Goal: Navigation & Orientation: Find specific page/section

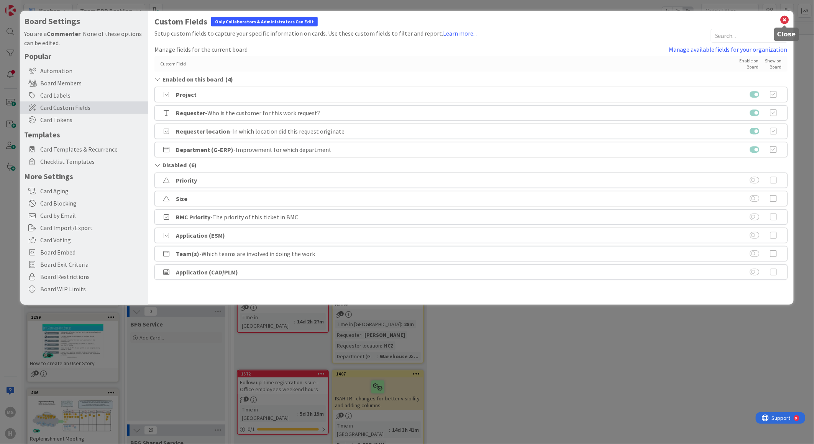
click at [784, 16] on icon at bounding box center [784, 20] width 10 height 11
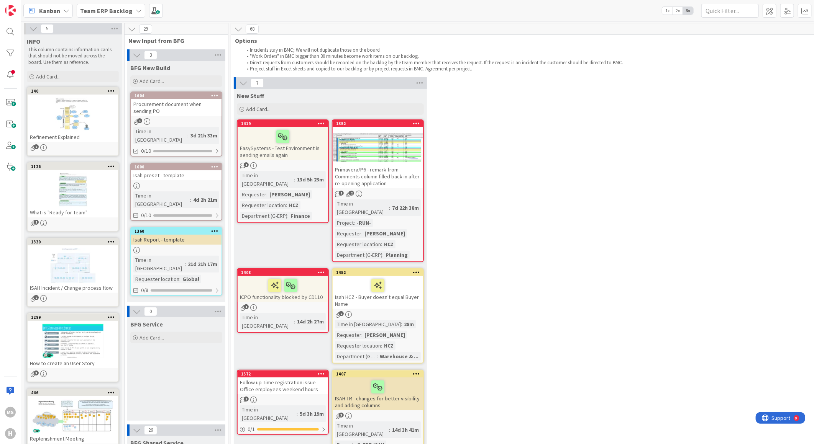
click at [70, 13] on div "Kanban" at bounding box center [47, 11] width 49 height 14
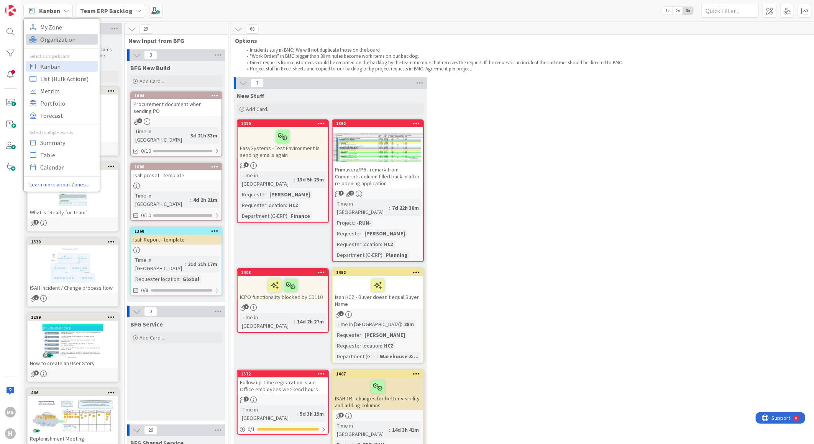
click at [62, 37] on span "Organization" at bounding box center [67, 38] width 55 height 11
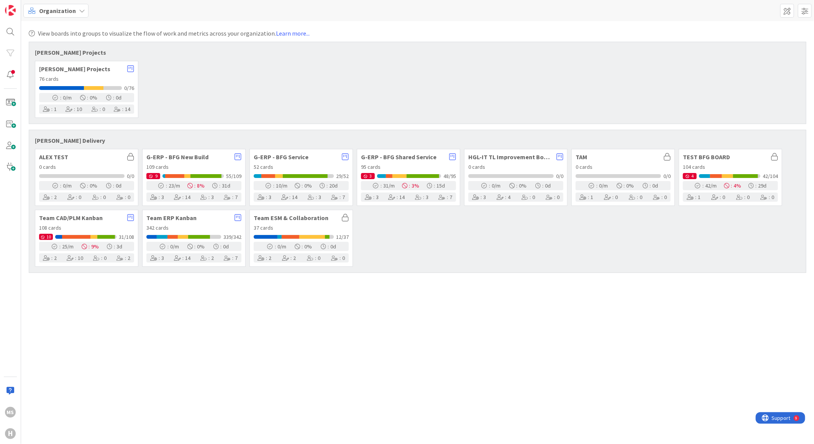
click at [82, 76] on div "76 cards" at bounding box center [86, 79] width 95 height 8
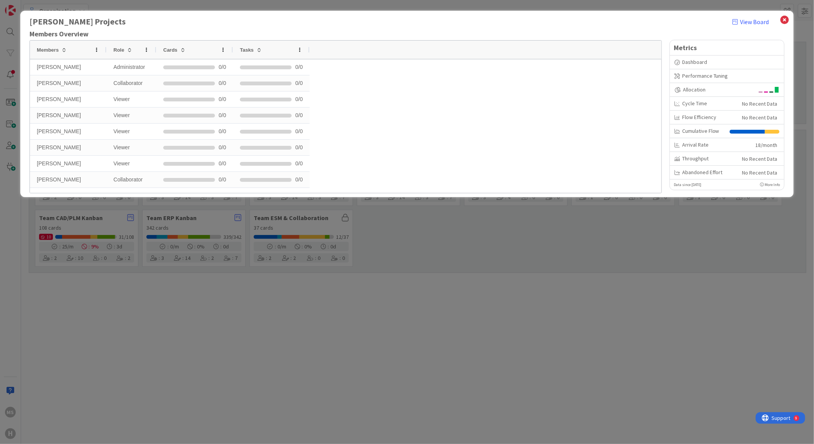
click at [684, 62] on div "Dashboard" at bounding box center [726, 62] width 105 height 8
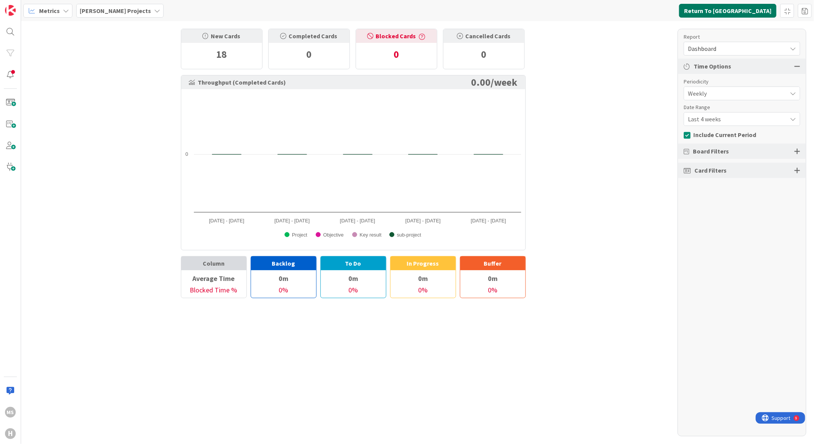
click at [756, 8] on button "Return To [GEOGRAPHIC_DATA]" at bounding box center [727, 11] width 97 height 14
